Goal: Task Accomplishment & Management: Use online tool/utility

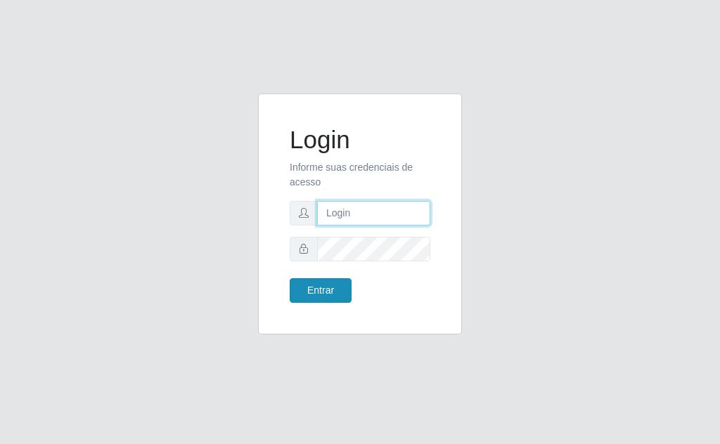
type input "[EMAIL_ADDRESS][DOMAIN_NAME]"
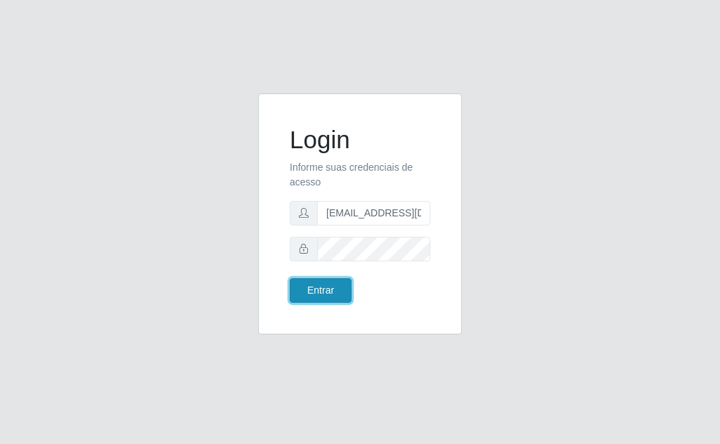
click at [314, 286] on button "Entrar" at bounding box center [321, 290] width 62 height 25
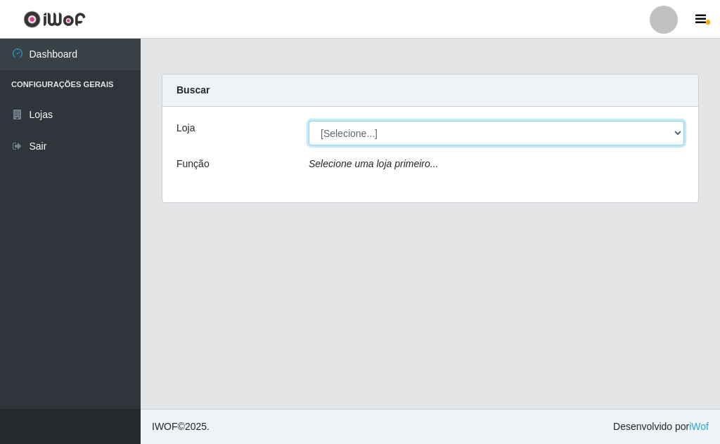
click at [662, 131] on select "[Selecione...] Rede Potiguar 1 - Macaíba" at bounding box center [497, 133] width 376 height 25
select select "100"
click at [309, 121] on select "[Selecione...] Rede Potiguar 1 - Macaíba" at bounding box center [497, 133] width 376 height 25
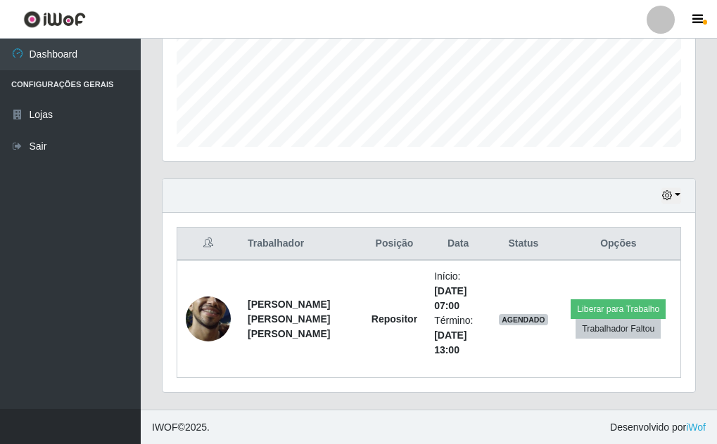
scroll to position [357, 0]
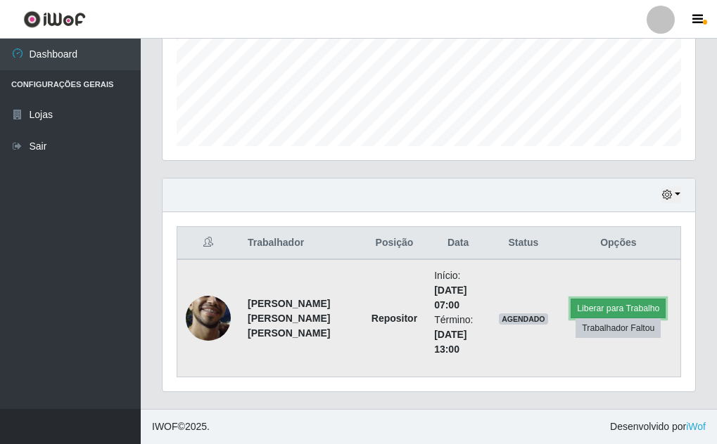
click at [636, 307] on button "Liberar para Trabalho" at bounding box center [617, 309] width 95 height 20
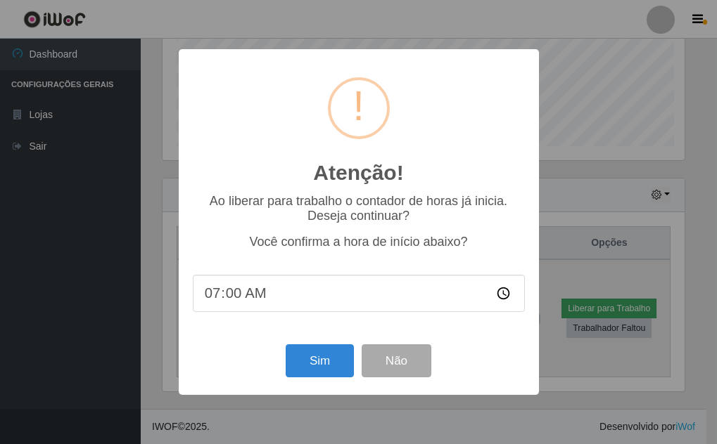
scroll to position [292, 525]
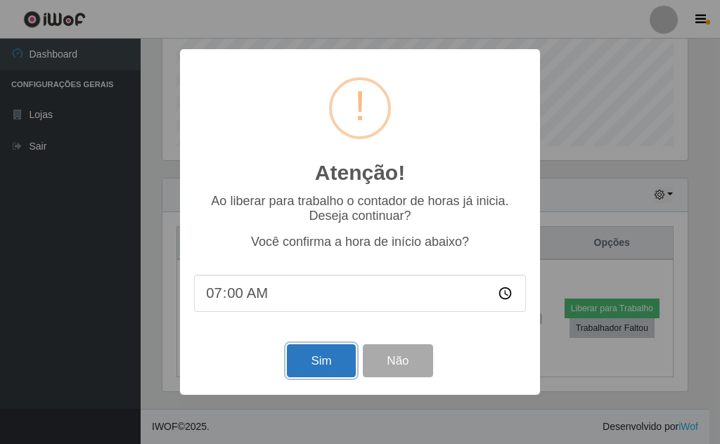
click at [307, 351] on button "Sim" at bounding box center [321, 361] width 68 height 33
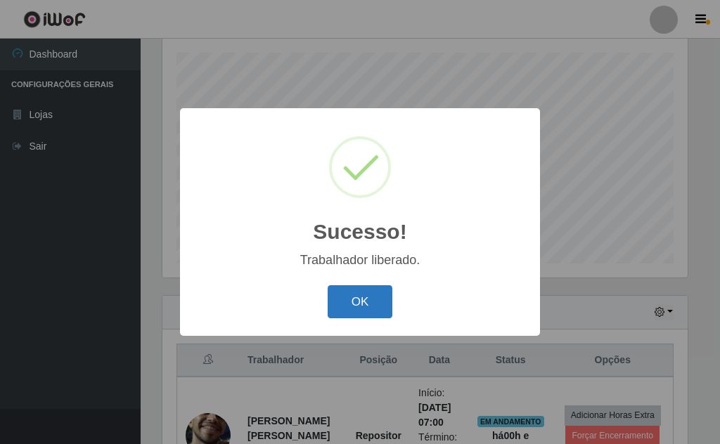
click at [364, 301] on button "OK" at bounding box center [360, 301] width 65 height 33
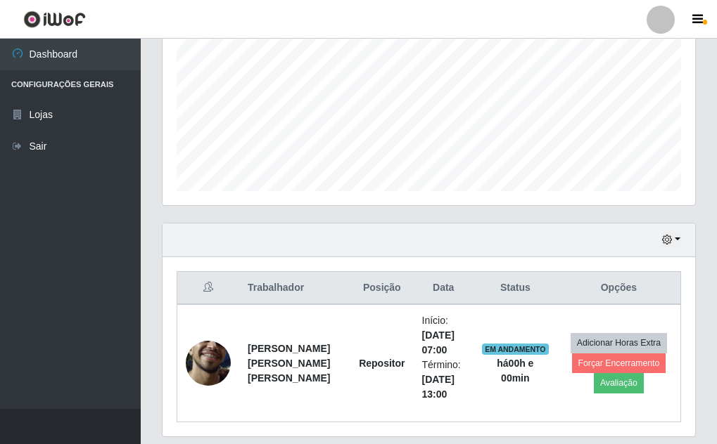
scroll to position [357, 0]
